Goal: Use online tool/utility: Utilize a website feature to perform a specific function

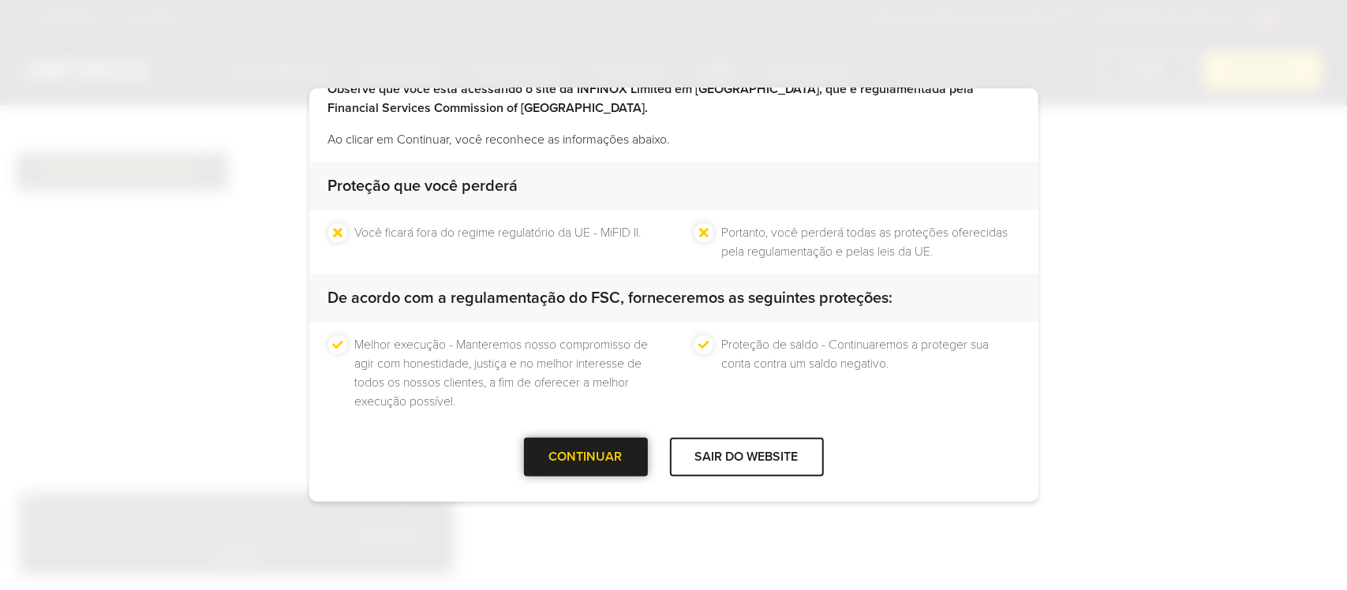
click at [567, 474] on div "CONTINUAR" at bounding box center [586, 457] width 124 height 39
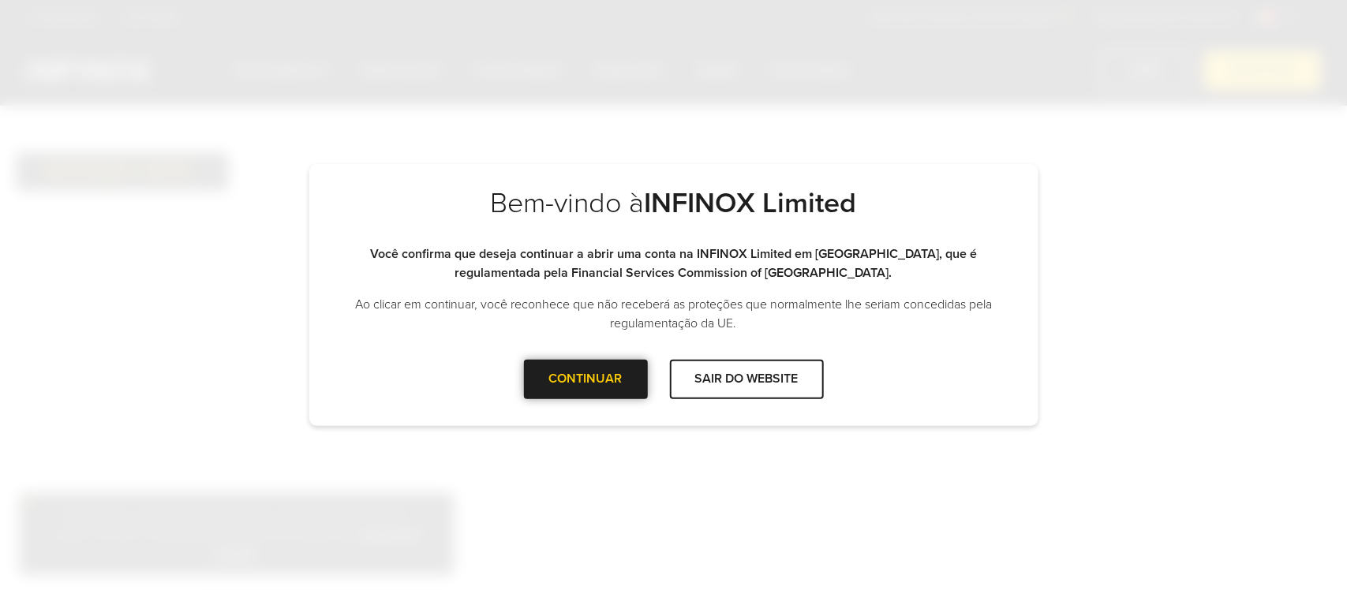
click at [586, 380] on div at bounding box center [586, 380] width 0 height 0
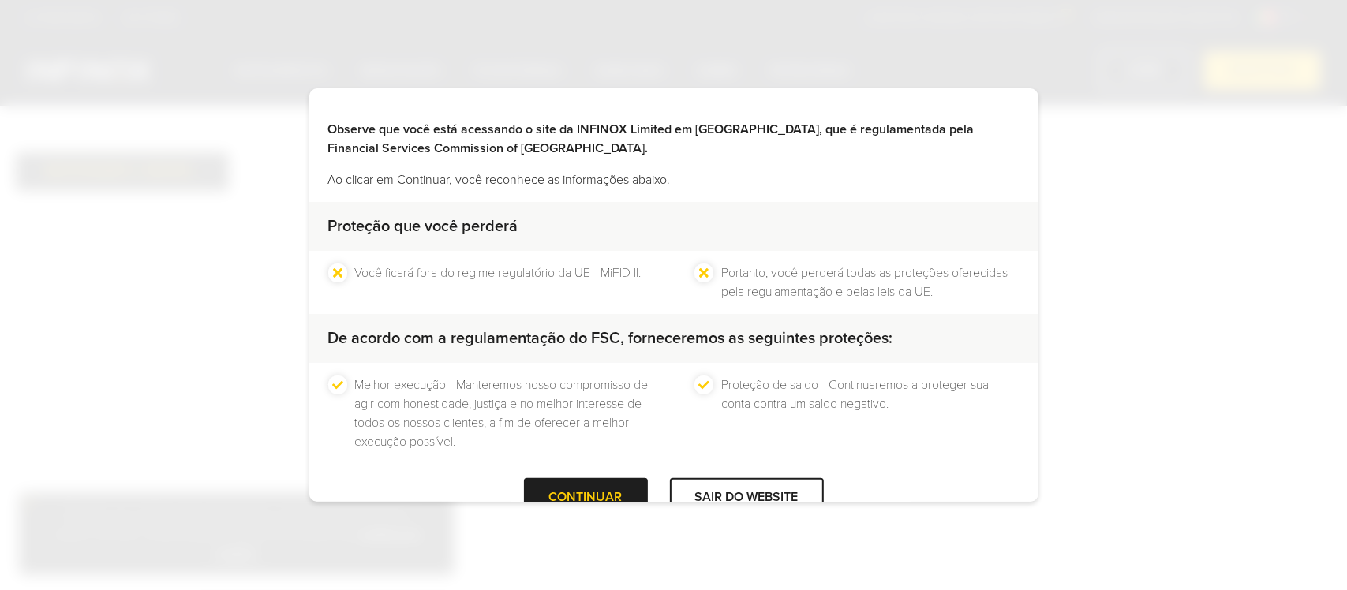
scroll to position [89, 0]
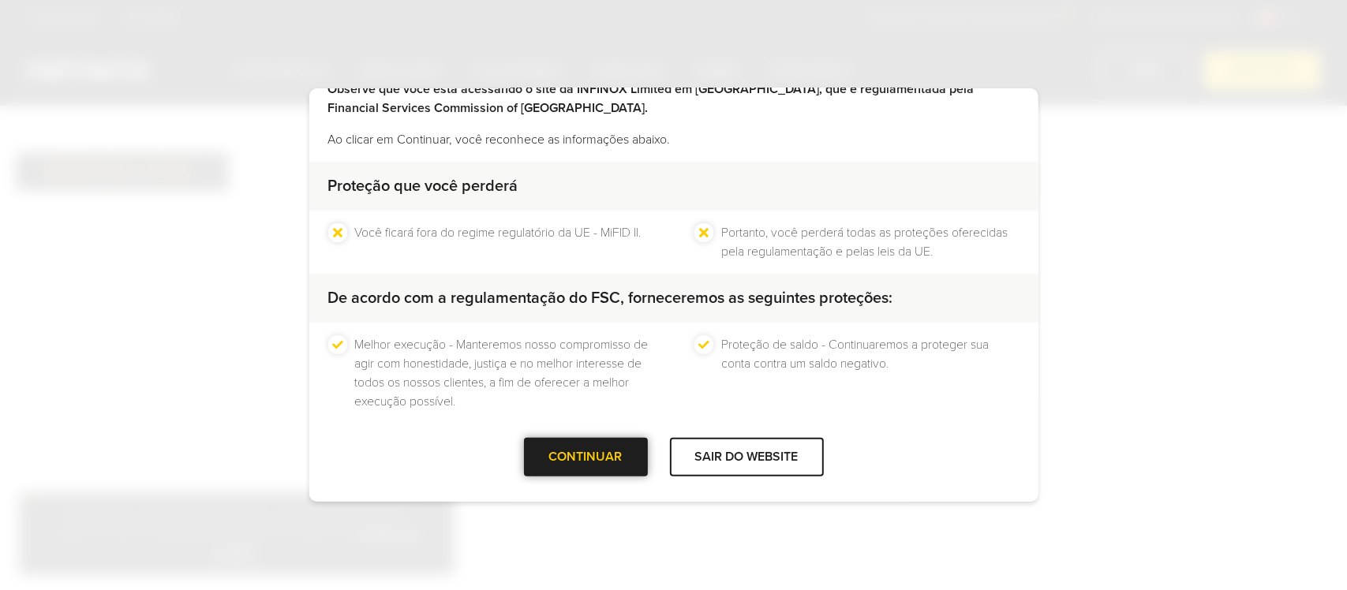
click at [586, 458] on div at bounding box center [586, 458] width 0 height 0
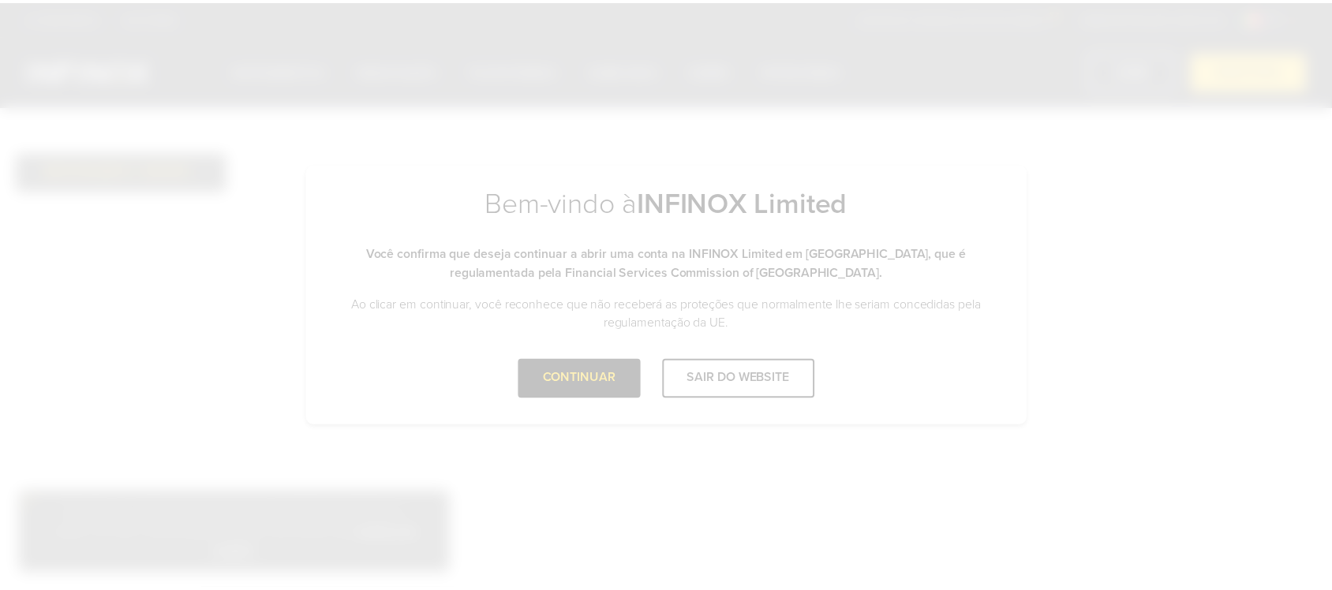
scroll to position [0, 0]
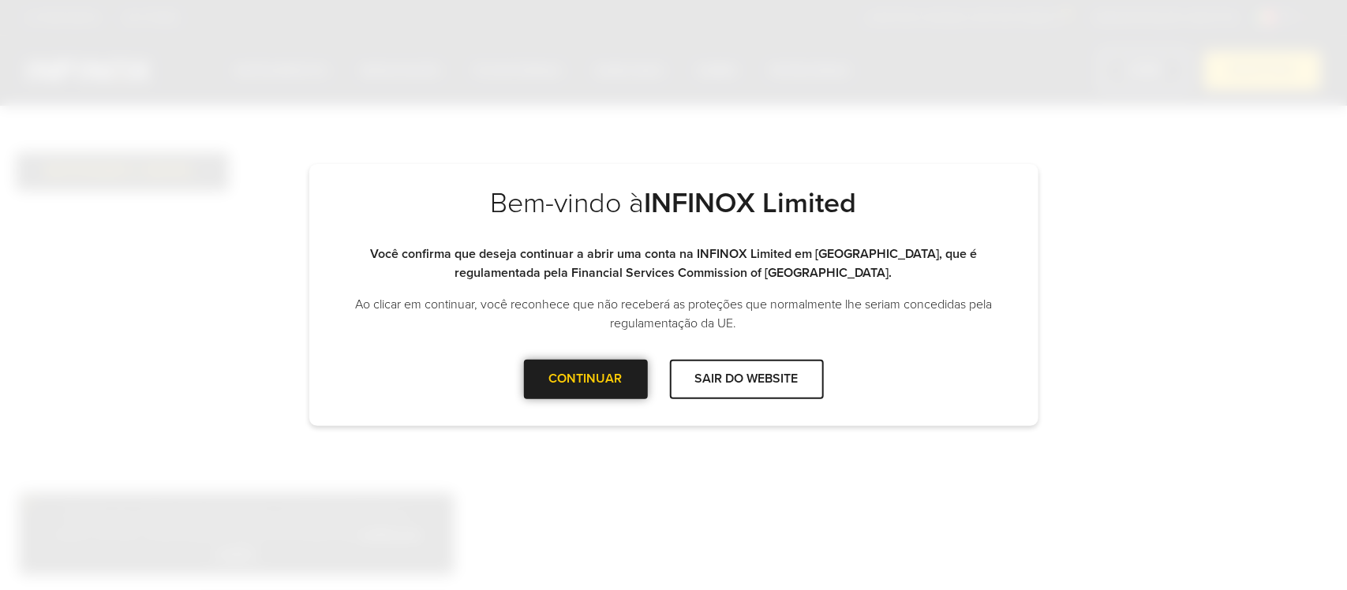
click at [586, 380] on div at bounding box center [586, 380] width 0 height 0
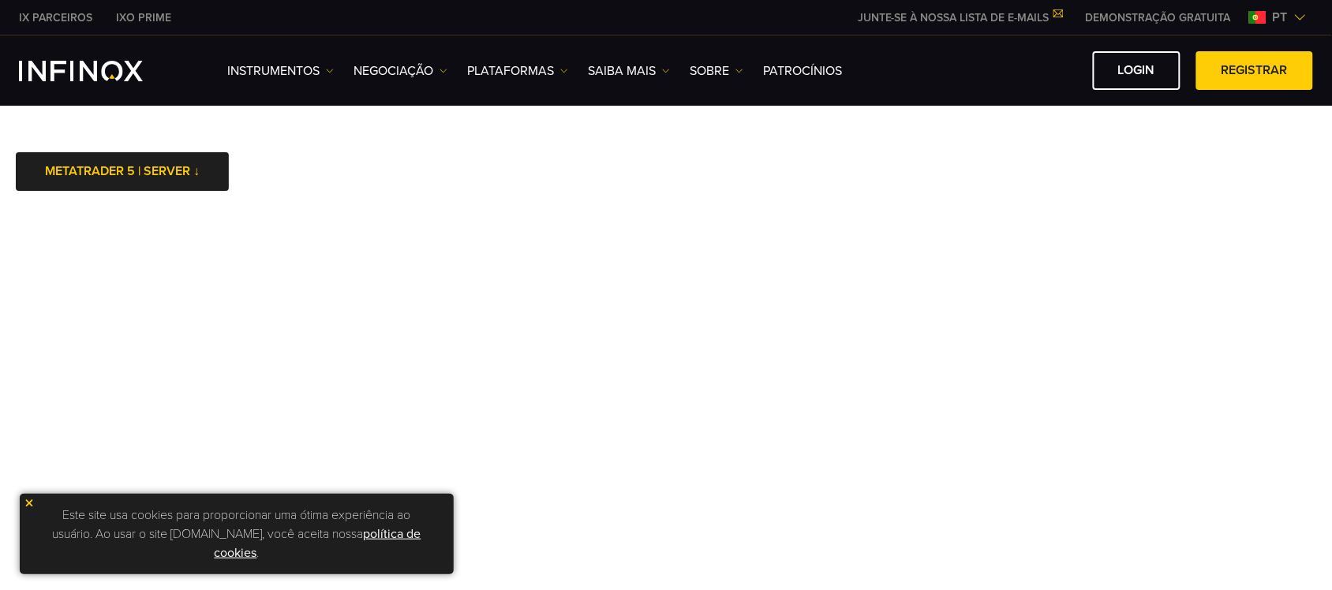
click at [26, 508] on img at bounding box center [29, 503] width 11 height 11
